Goal: Task Accomplishment & Management: Use online tool/utility

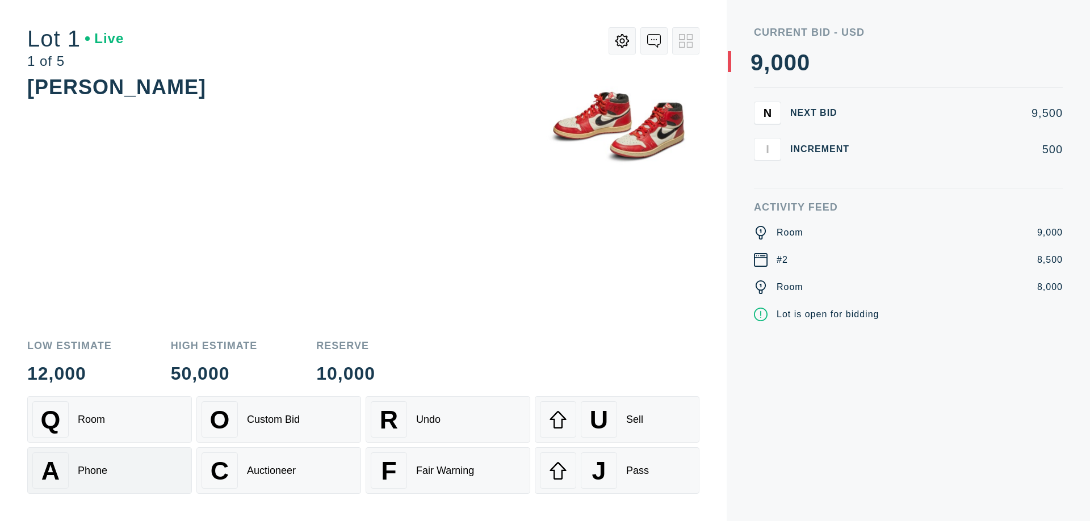
click at [110, 471] on div "A Phone" at bounding box center [109, 471] width 154 height 36
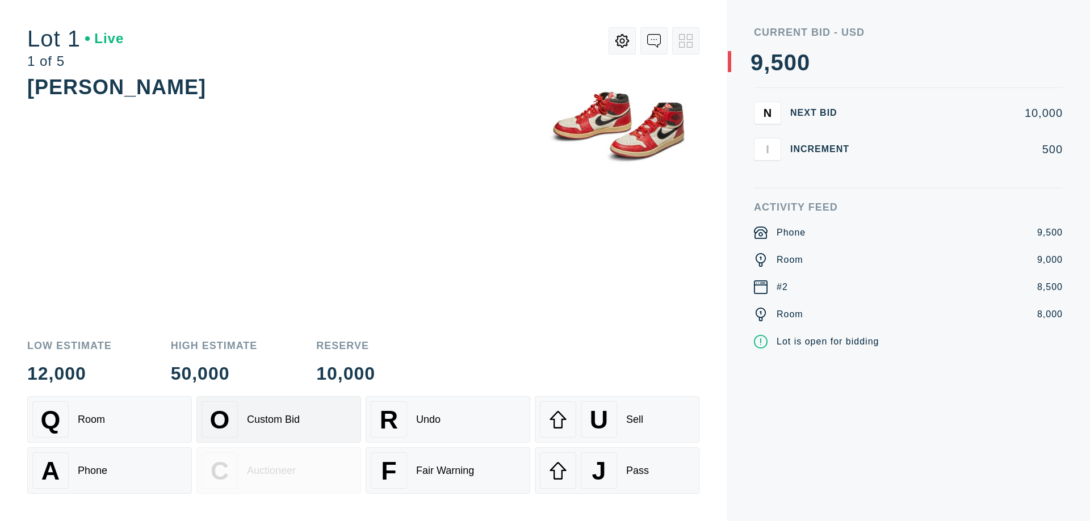
click at [279, 420] on div "Custom Bid" at bounding box center [273, 420] width 53 height 12
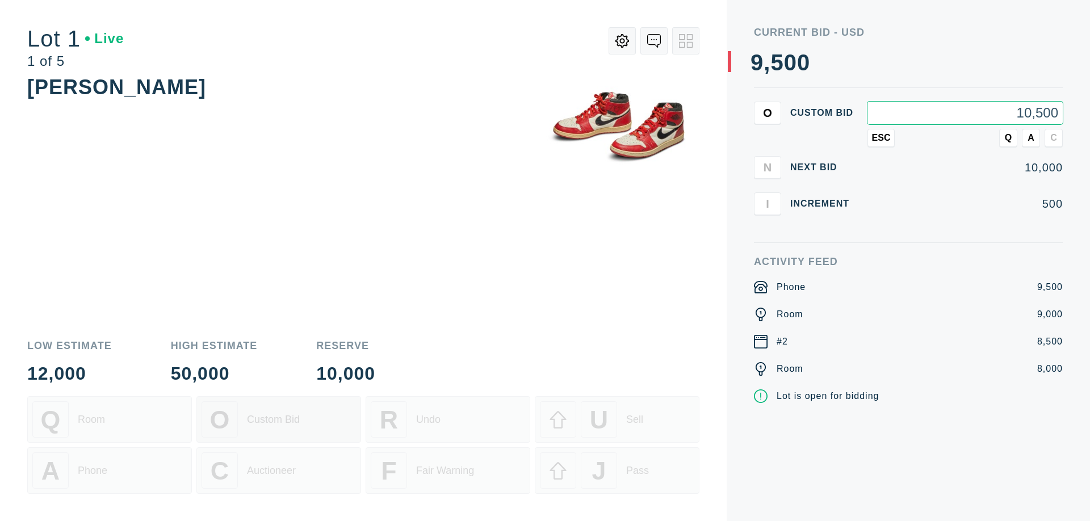
type input "10,500"
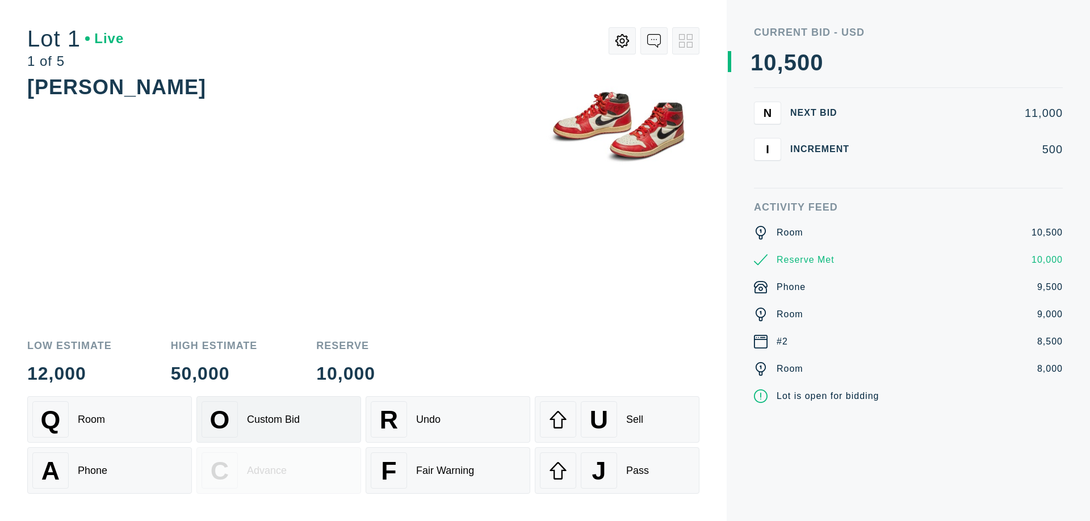
click at [279, 420] on div "Custom Bid" at bounding box center [273, 420] width 53 height 12
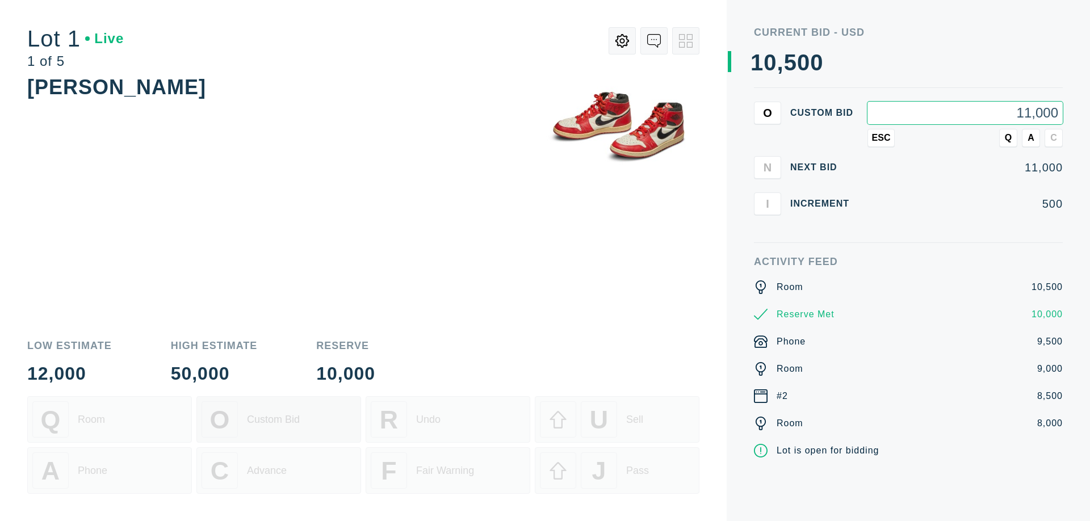
type input "11,000"
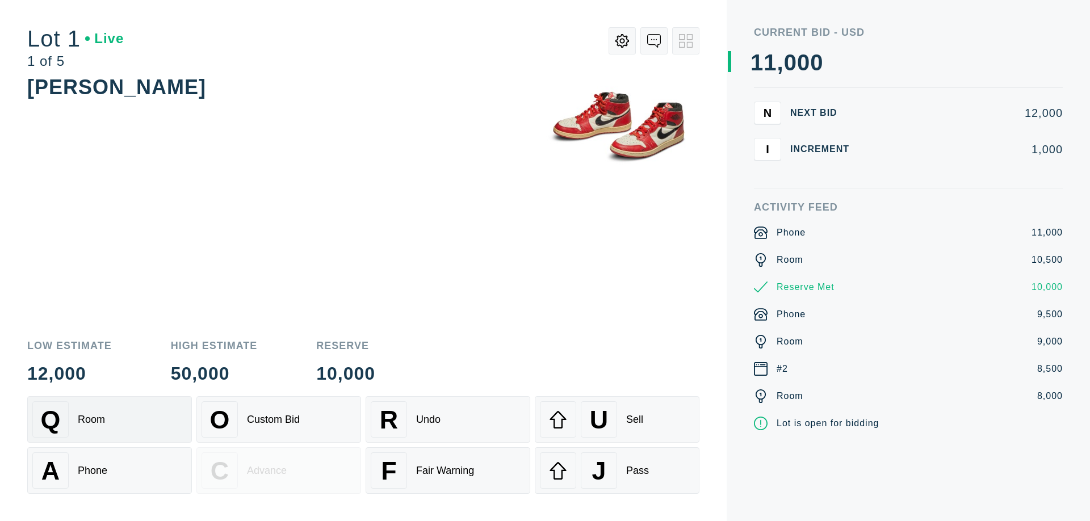
click at [110, 420] on div "Q Room" at bounding box center [109, 420] width 154 height 36
